Goal: Download file/media

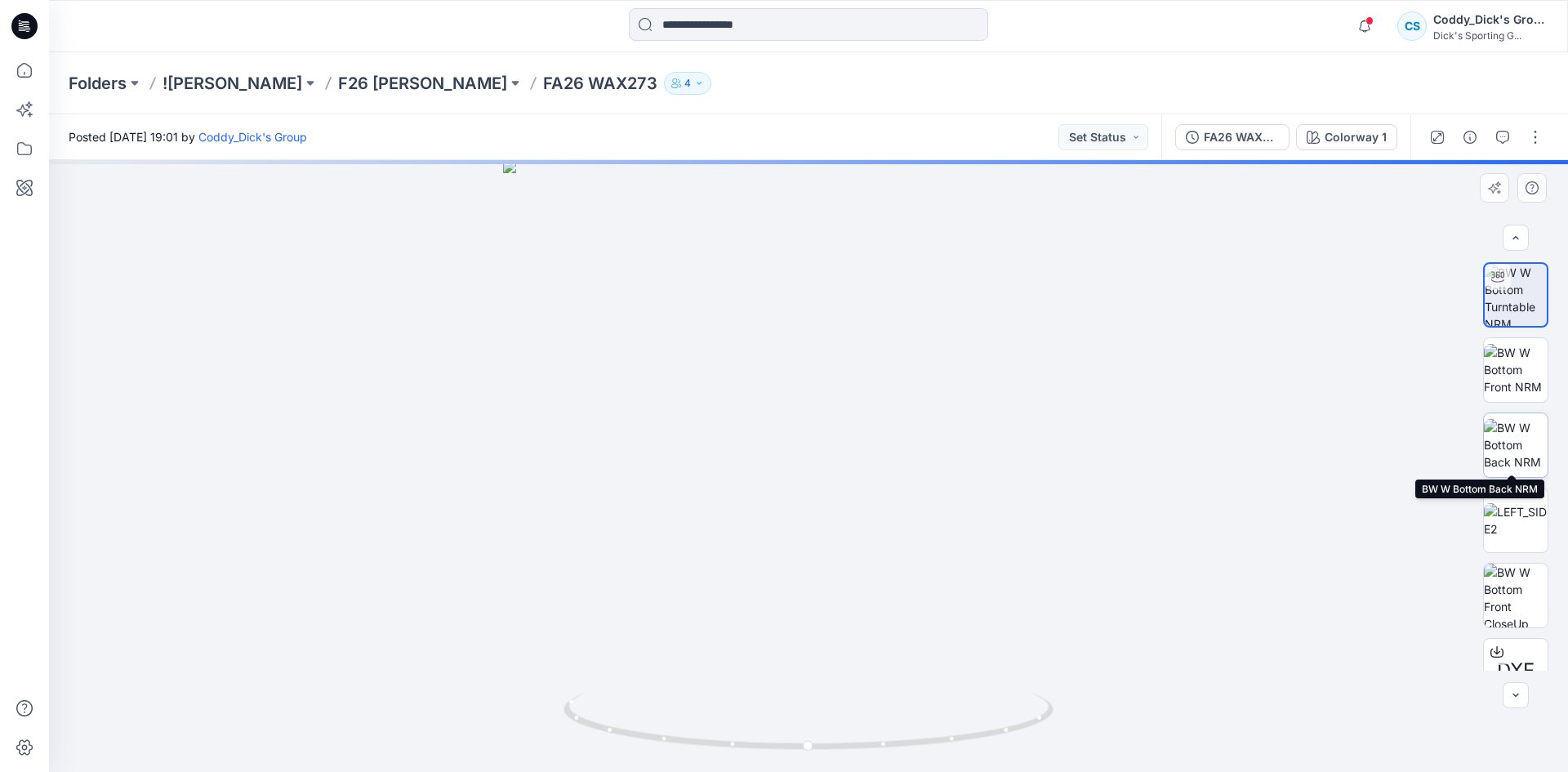
scroll to position [33, 0]
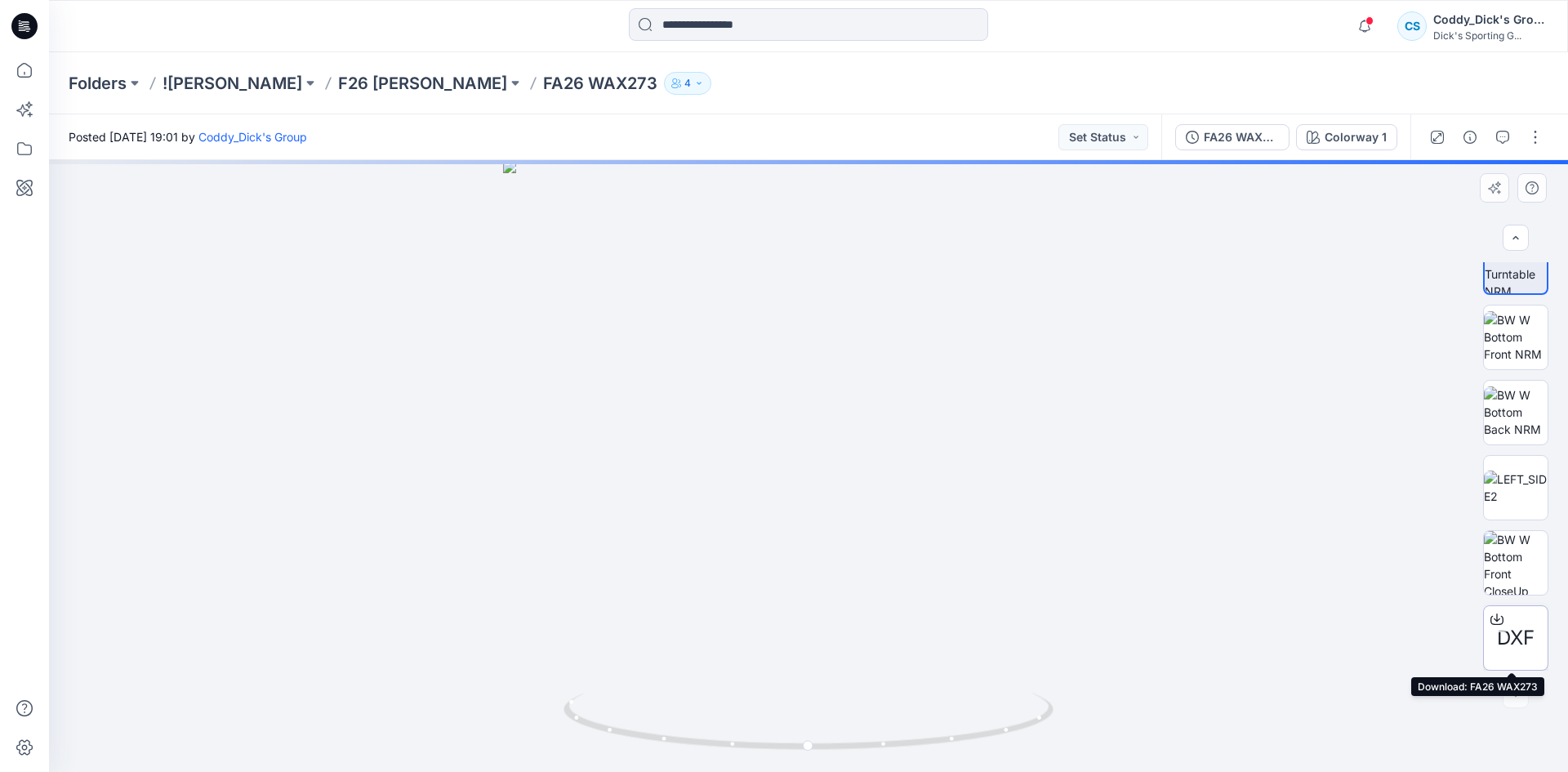
click at [1517, 639] on span "DXF" at bounding box center [1515, 637] width 37 height 30
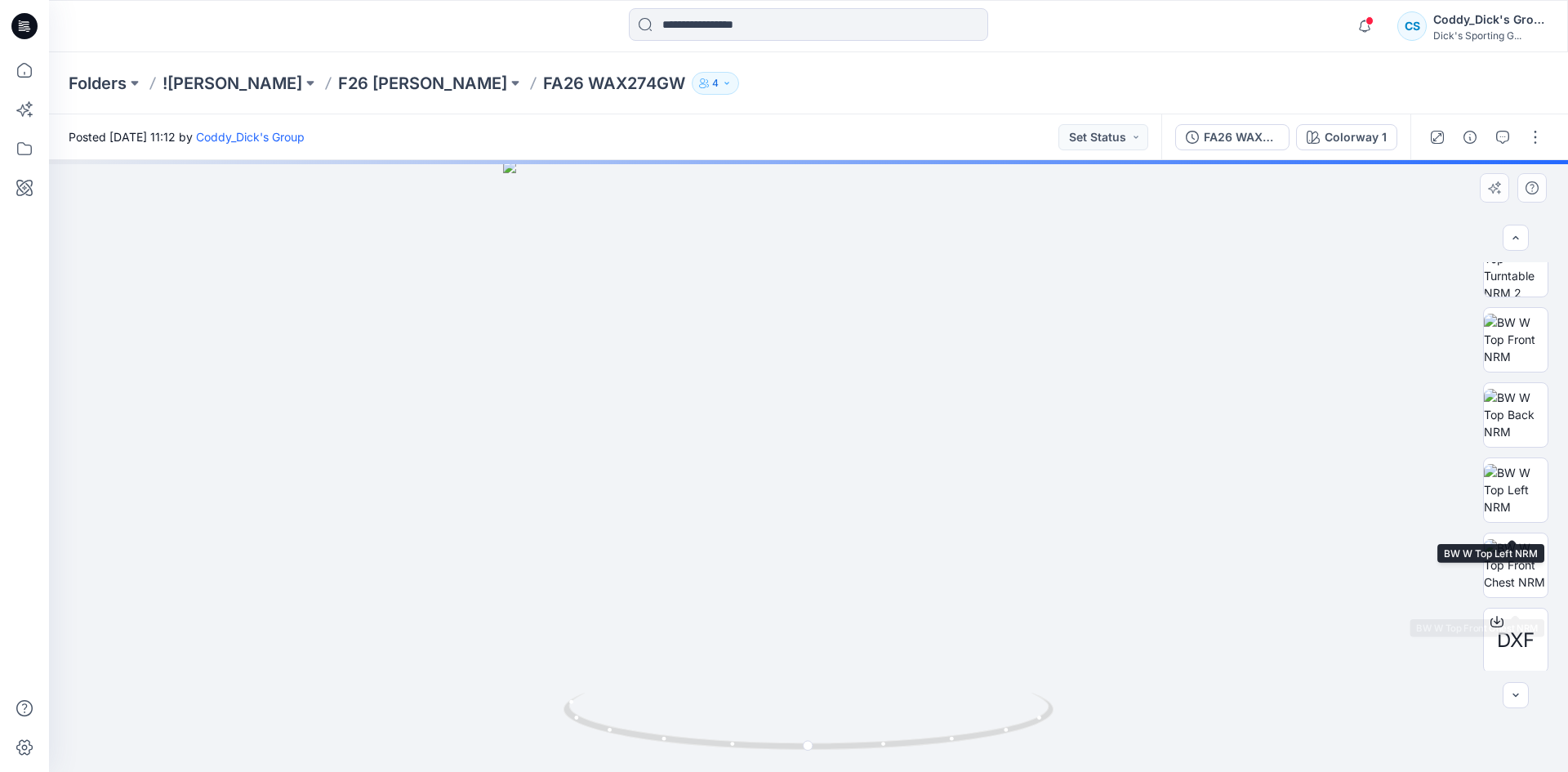
scroll to position [108, 0]
click at [1526, 627] on span "DXF" at bounding box center [1515, 637] width 37 height 30
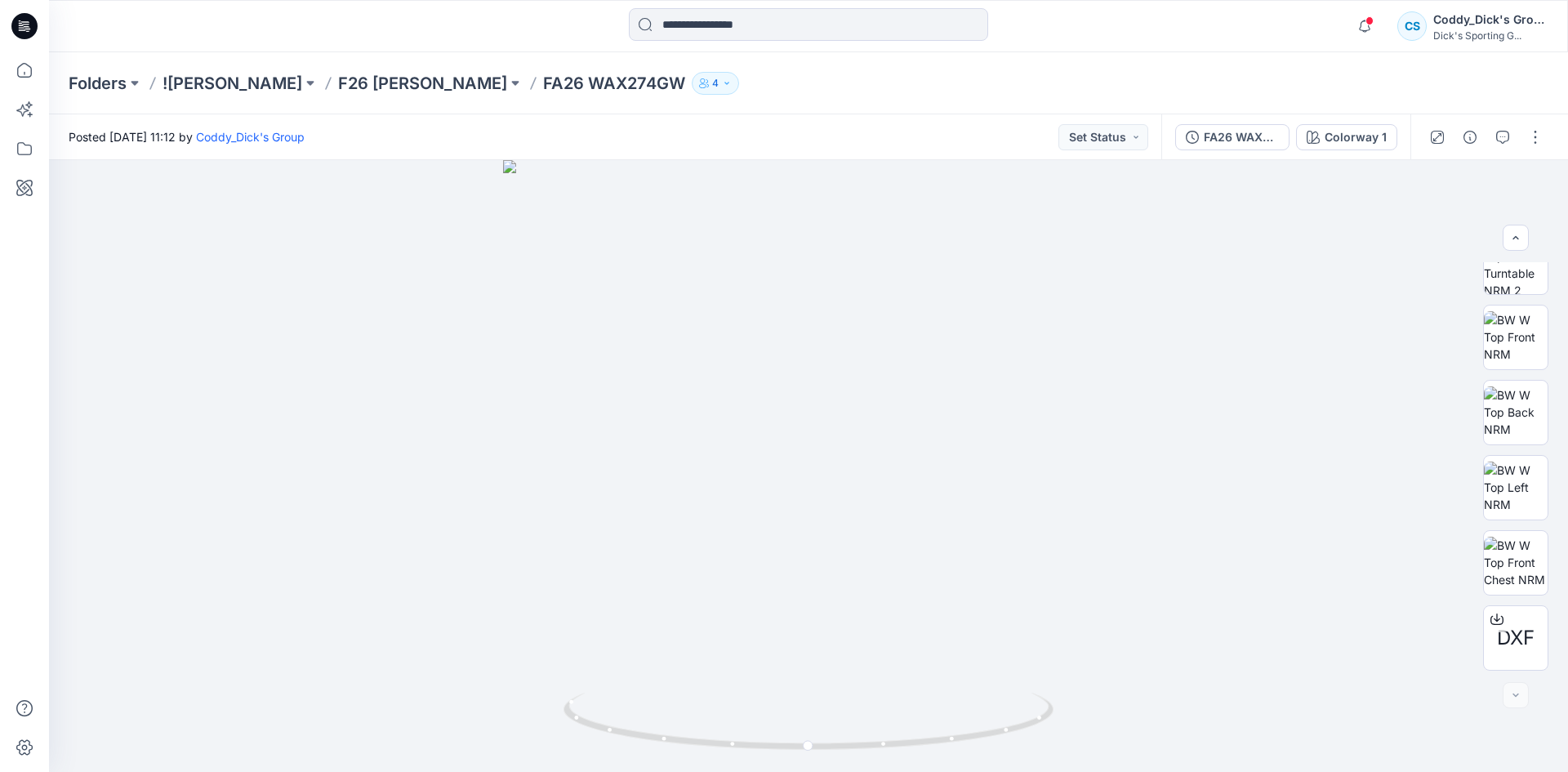
click at [1424, 93] on div "Folders ![PERSON_NAME] F26 [PERSON_NAME] FA26 WAX274GW 4" at bounding box center [809, 83] width 1519 height 62
click at [423, 81] on p "F26 [PERSON_NAME]" at bounding box center [422, 83] width 169 height 23
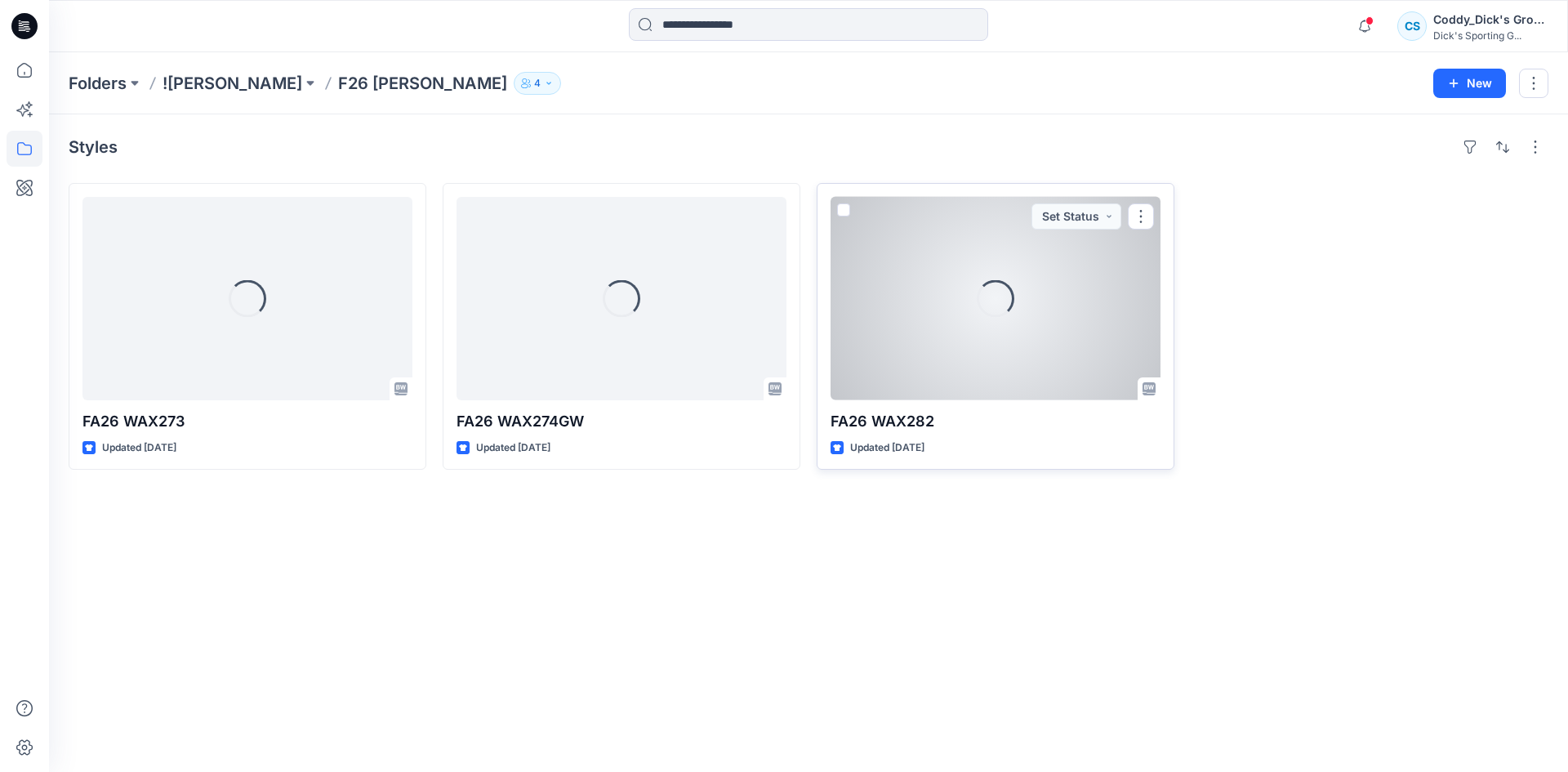
click at [985, 407] on div "Loading... FA26 WAX282 Updated [DATE] Set Status" at bounding box center [996, 326] width 358 height 286
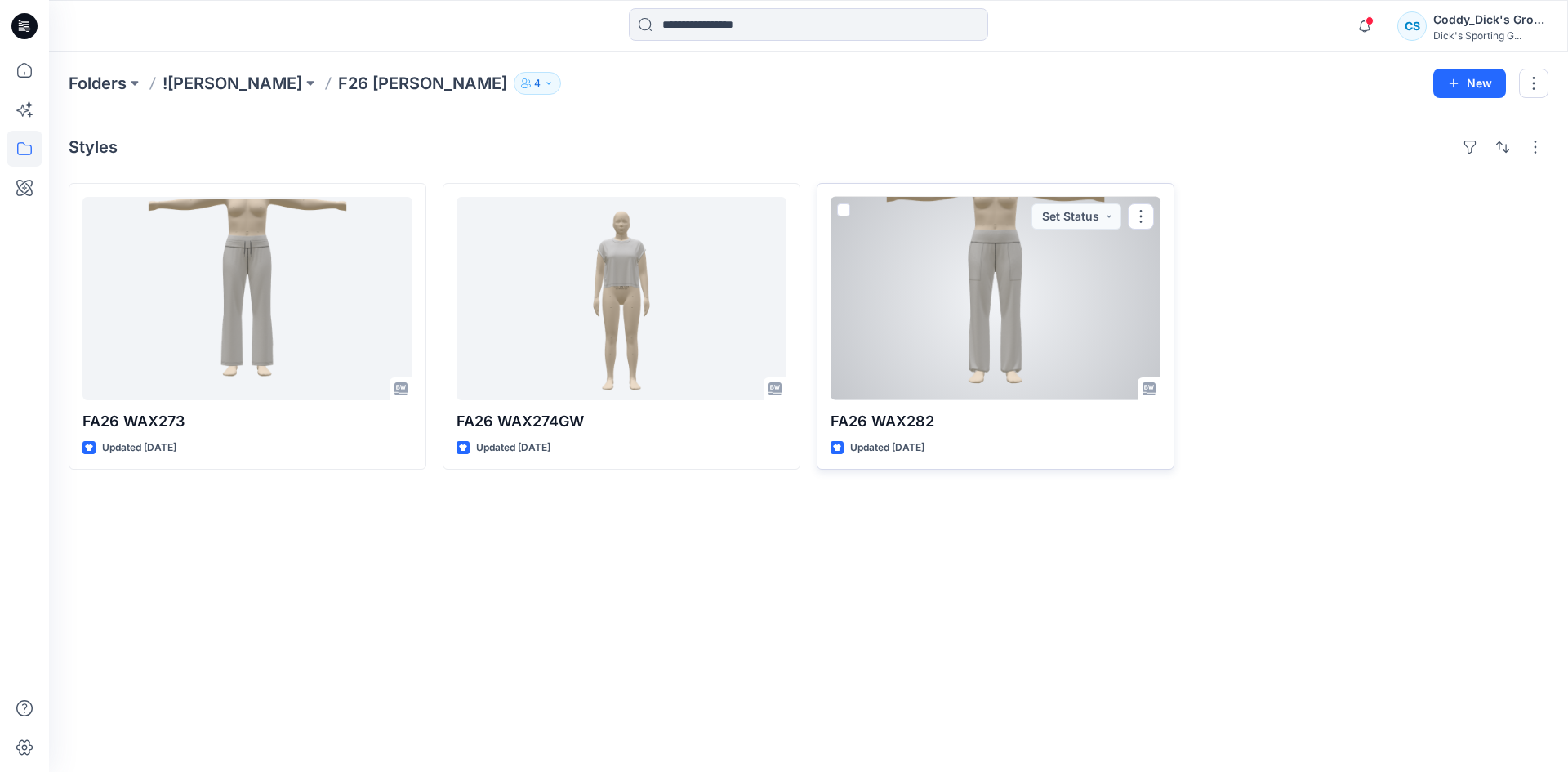
click at [925, 351] on div at bounding box center [995, 298] width 330 height 203
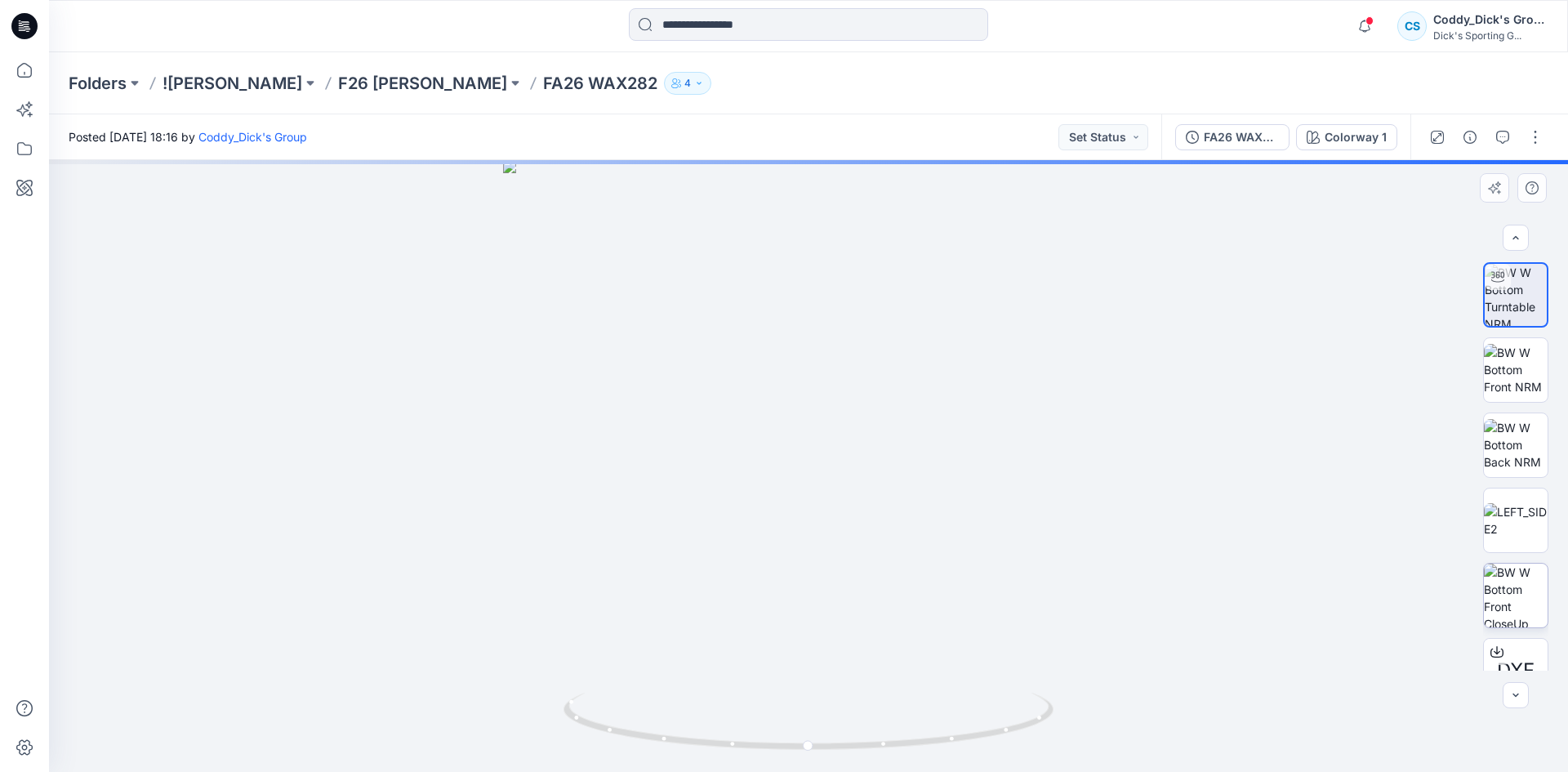
scroll to position [33, 0]
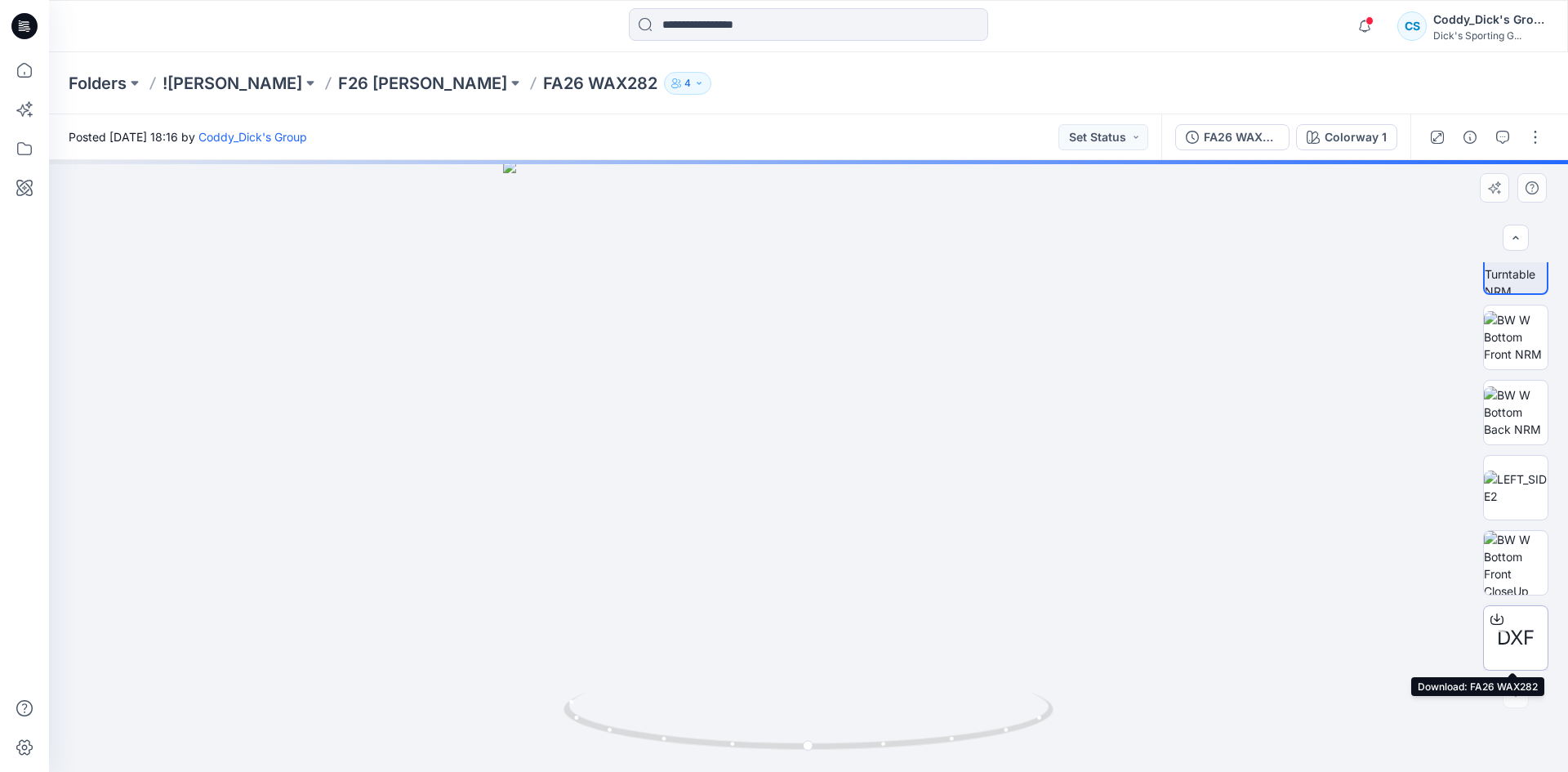
click at [1515, 630] on span "DXF" at bounding box center [1515, 637] width 37 height 30
